Goal: Task Accomplishment & Management: Manage account settings

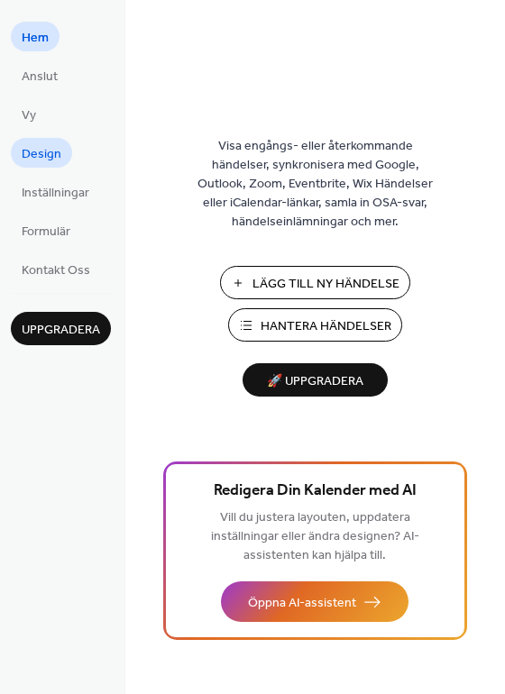
click at [56, 151] on span "Design" at bounding box center [42, 154] width 40 height 19
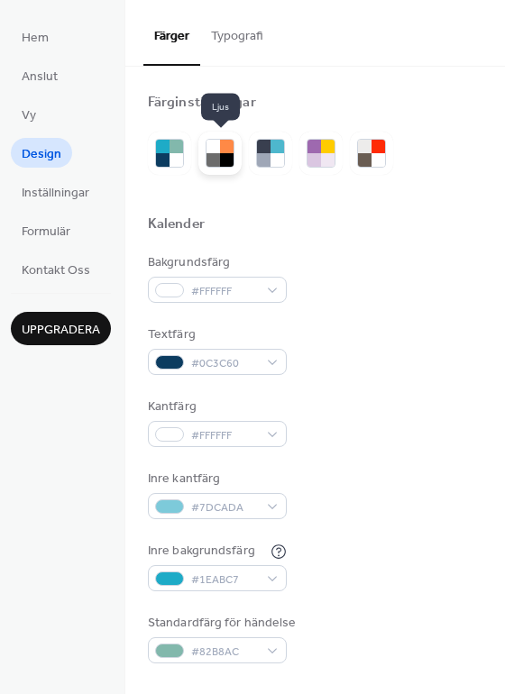
click at [221, 159] on div at bounding box center [227, 160] width 14 height 14
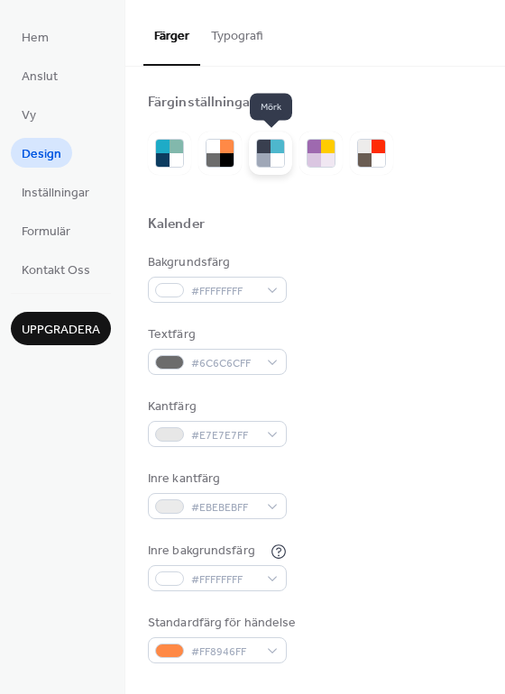
click at [266, 159] on div at bounding box center [264, 160] width 14 height 14
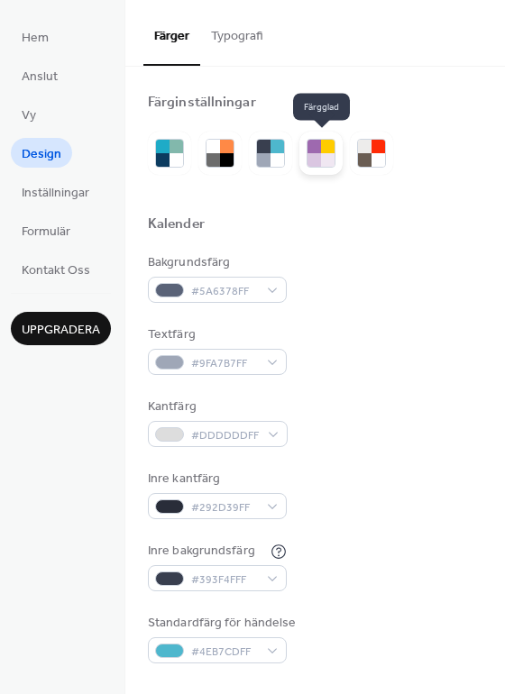
click at [308, 160] on div at bounding box center [314, 160] width 14 height 14
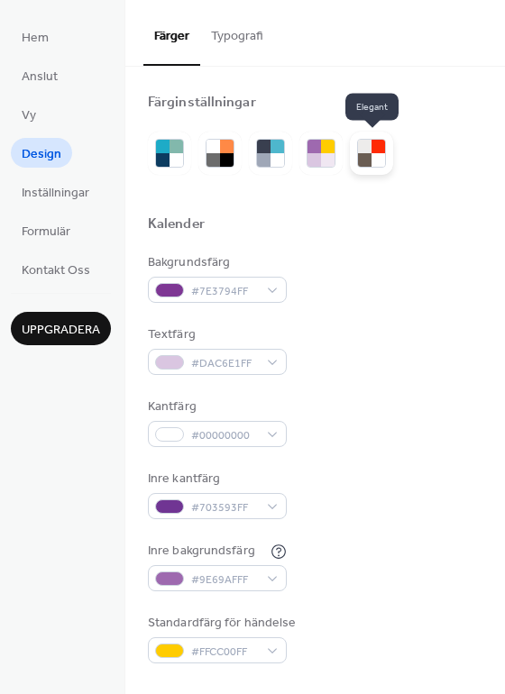
click at [371, 162] on div at bounding box center [365, 160] width 14 height 14
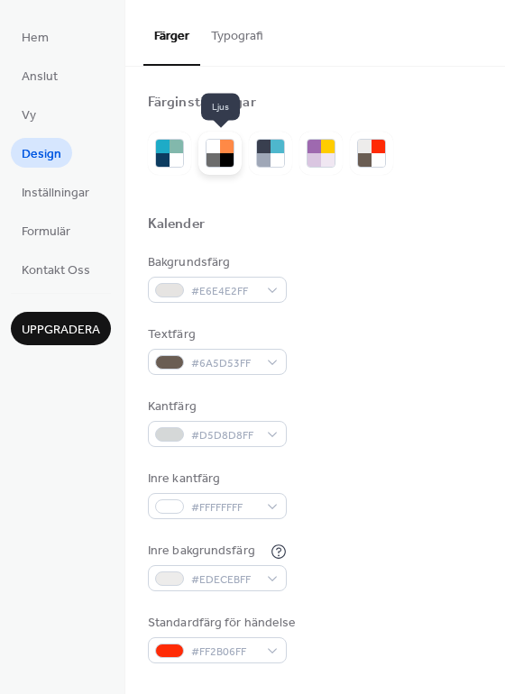
click at [228, 156] on div at bounding box center [227, 160] width 14 height 14
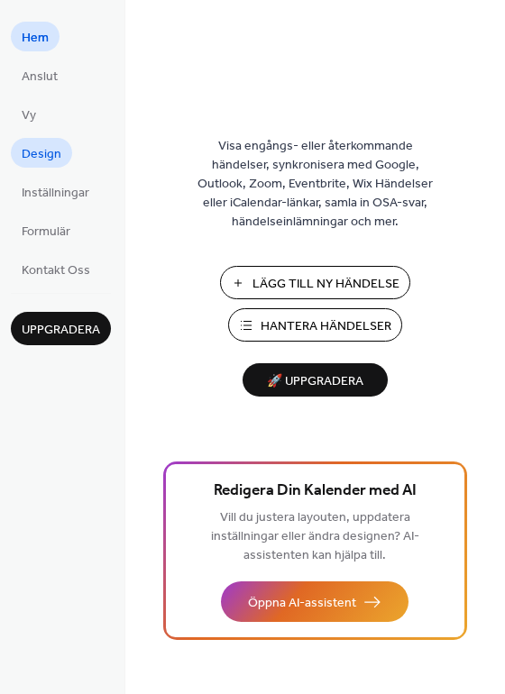
click at [56, 156] on span "Design" at bounding box center [42, 154] width 40 height 19
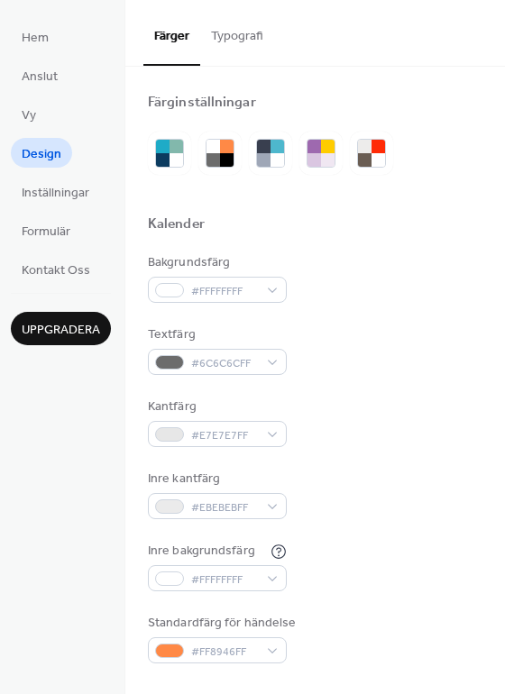
scroll to position [5, 0]
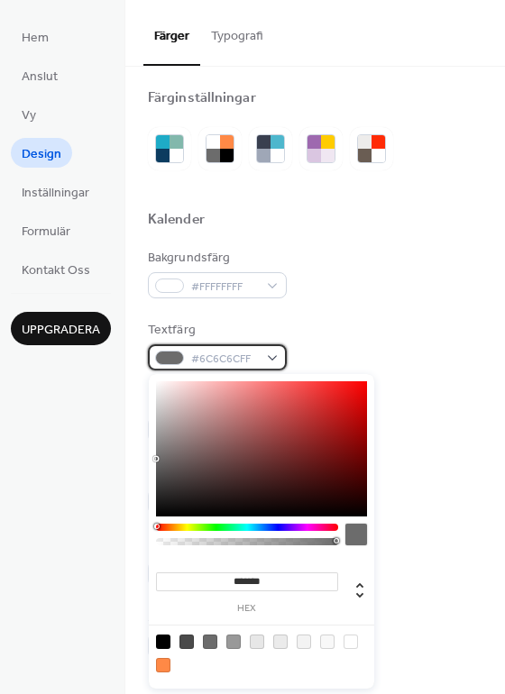
click at [274, 354] on div "#6C6C6CFF" at bounding box center [217, 357] width 139 height 26
click at [211, 644] on div at bounding box center [210, 642] width 14 height 14
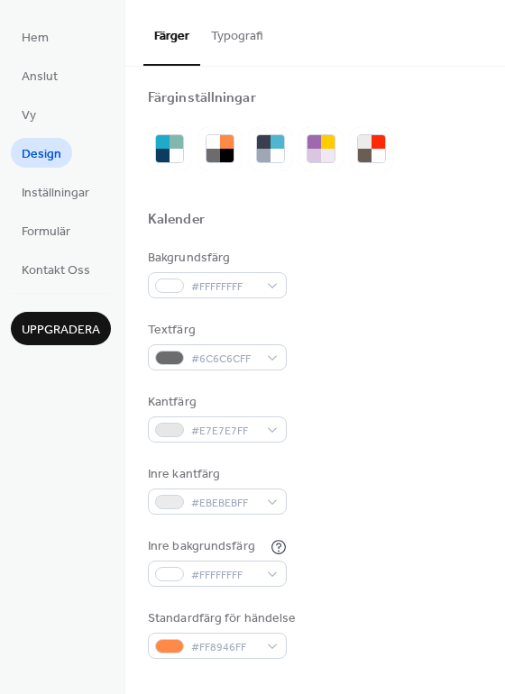
click at [397, 582] on div "Inre bakgrundsfärg #FFFFFFFF" at bounding box center [315, 562] width 334 height 50
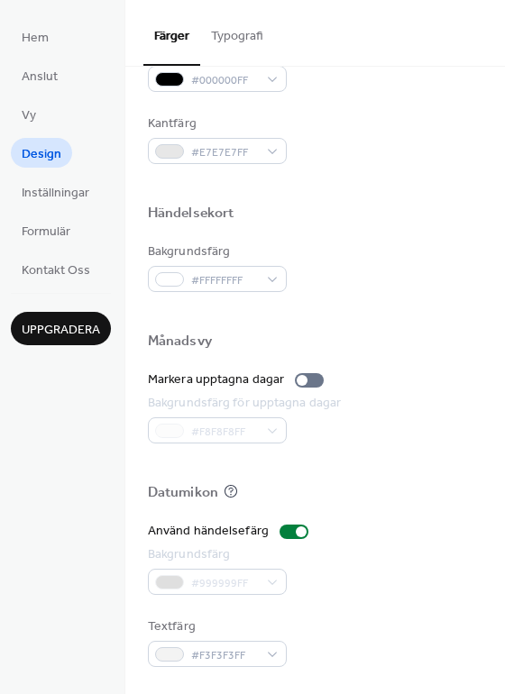
scroll to position [772, 0]
click at [234, 32] on button "Typografi" at bounding box center [237, 32] width 74 height 64
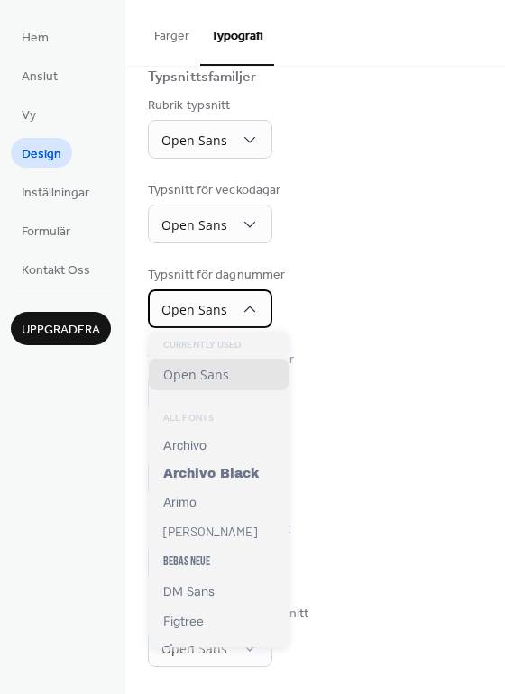
click at [250, 307] on icon at bounding box center [250, 309] width 18 height 18
click at [371, 307] on div "Typsnitt för dagnummer Open Sans" at bounding box center [315, 297] width 334 height 62
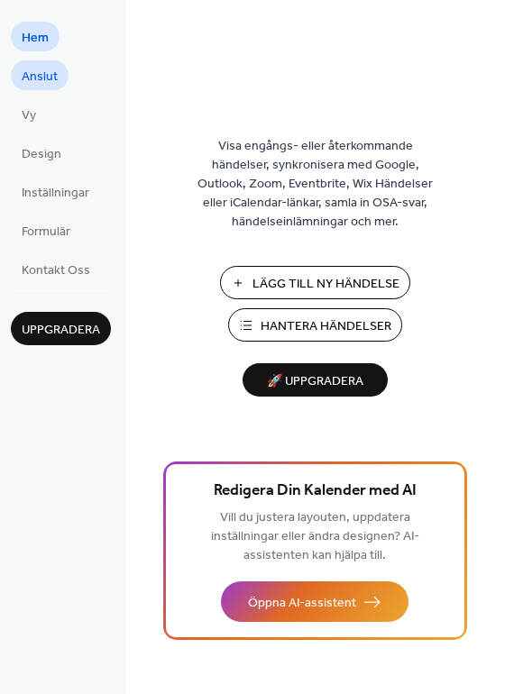
click at [43, 78] on span "Anslut" at bounding box center [40, 77] width 36 height 19
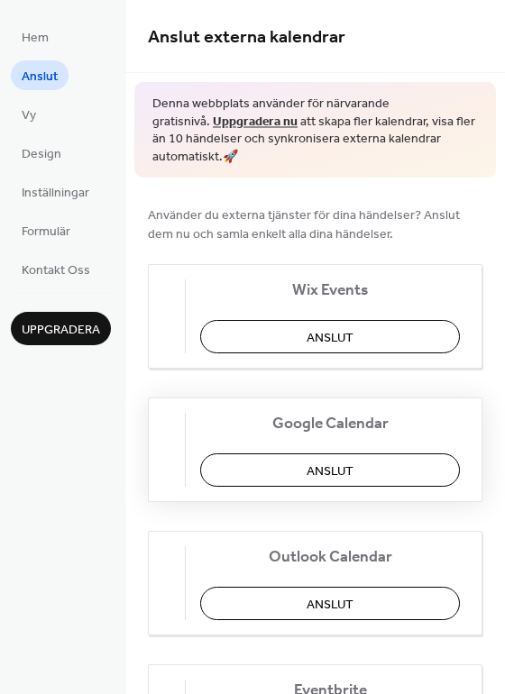
click at [345, 467] on span "Anslut" at bounding box center [330, 471] width 47 height 19
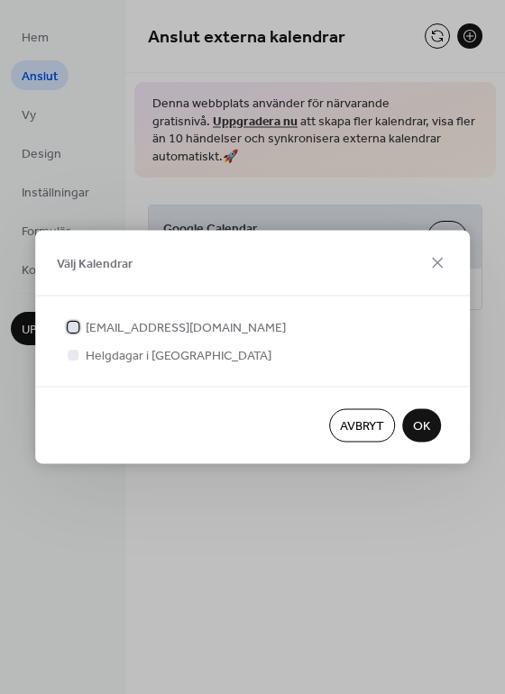
click at [73, 330] on div at bounding box center [73, 326] width 11 height 11
click at [72, 356] on div at bounding box center [73, 354] width 11 height 11
click at [74, 355] on div at bounding box center [73, 354] width 11 height 11
click at [71, 355] on div at bounding box center [73, 354] width 11 height 11
click at [77, 358] on div at bounding box center [73, 354] width 11 height 11
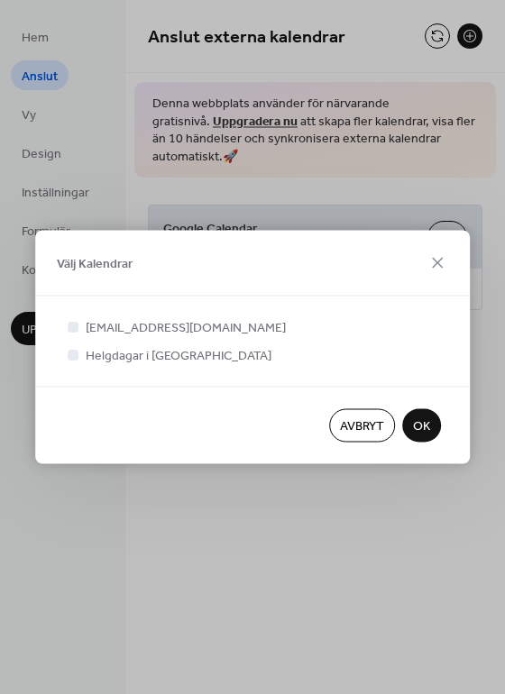
click at [77, 354] on div at bounding box center [73, 354] width 11 height 11
click at [428, 426] on span "OK" at bounding box center [421, 426] width 17 height 19
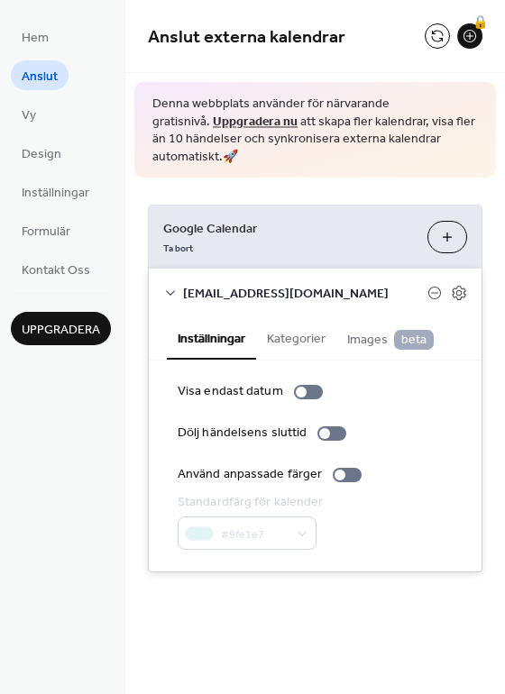
click at [294, 622] on div "Anslut externa kalendrar 🔒 Denna webbplats använder för närvarande gratisnivå. …" at bounding box center [315, 313] width 380 height 627
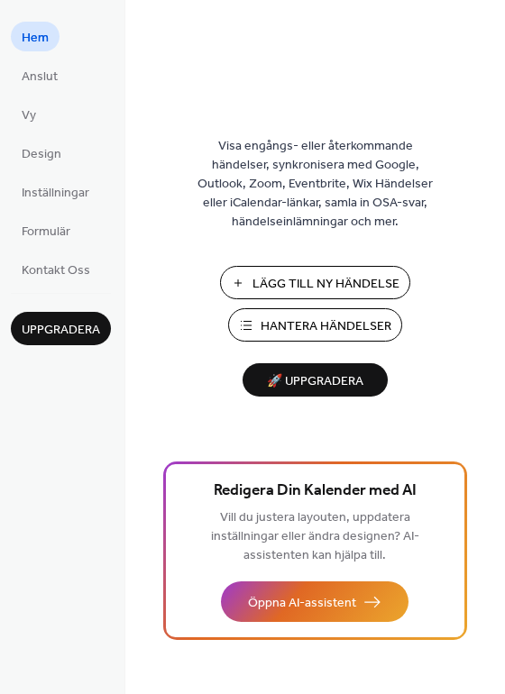
click at [329, 331] on span "Hantera Händelser" at bounding box center [326, 326] width 131 height 19
